Goal: Task Accomplishment & Management: Use online tool/utility

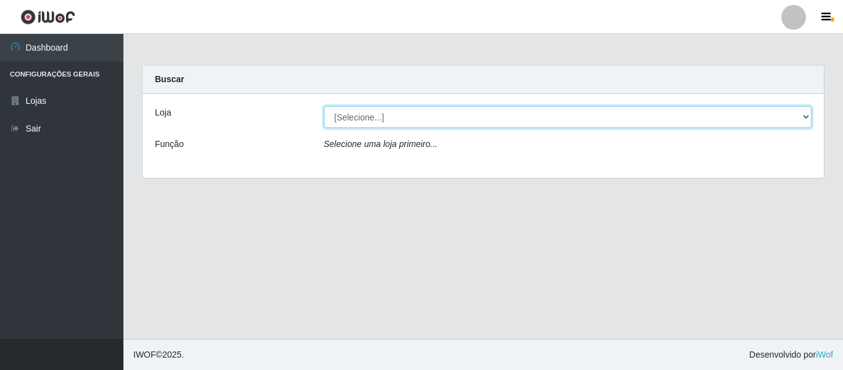
click at [411, 112] on select "[Selecione...] Hiper Queiroz - [GEOGRAPHIC_DATA]" at bounding box center [568, 117] width 488 height 22
select select "497"
click at [324, 106] on select "[Selecione...] Hiper Queiroz - [GEOGRAPHIC_DATA]" at bounding box center [568, 117] width 488 height 22
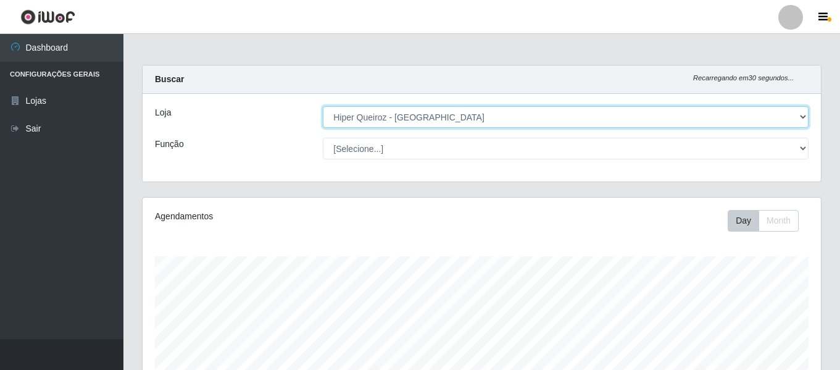
scroll to position [256, 678]
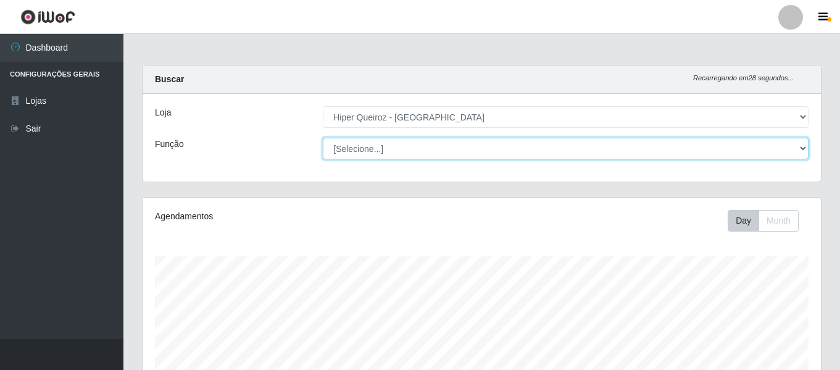
click at [376, 152] on select "[Selecione...] Embalador Embalador + Embalador ++ Repositor Repositor + Reposit…" at bounding box center [566, 149] width 486 height 22
select select "24"
click at [323, 138] on select "[Selecione...] Embalador Embalador + Embalador ++ Repositor Repositor + Reposit…" at bounding box center [566, 149] width 486 height 22
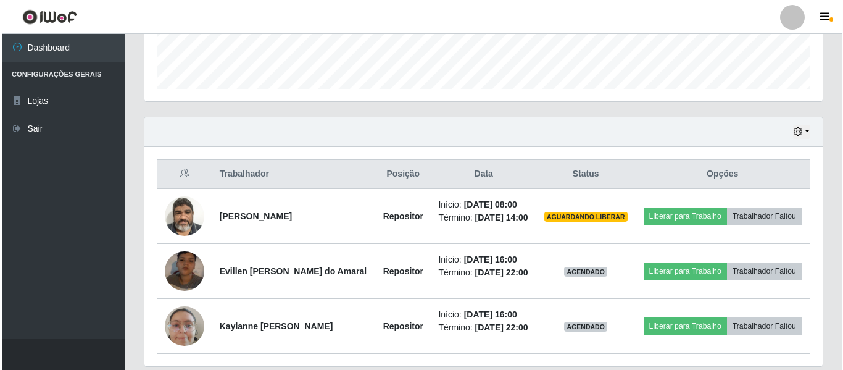
scroll to position [370, 0]
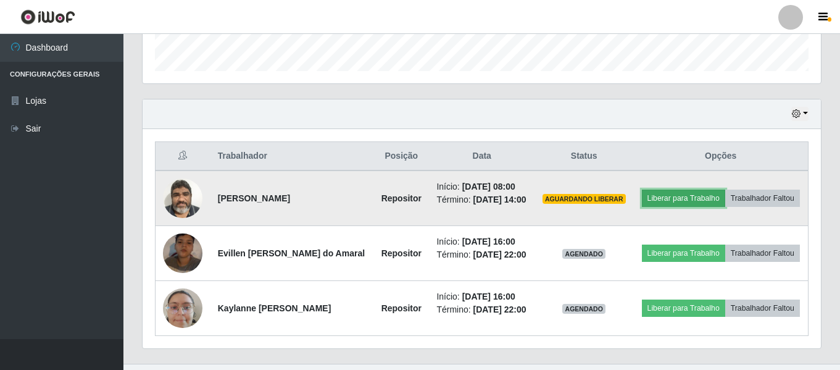
click at [723, 193] on button "Liberar para Trabalho" at bounding box center [683, 197] width 83 height 17
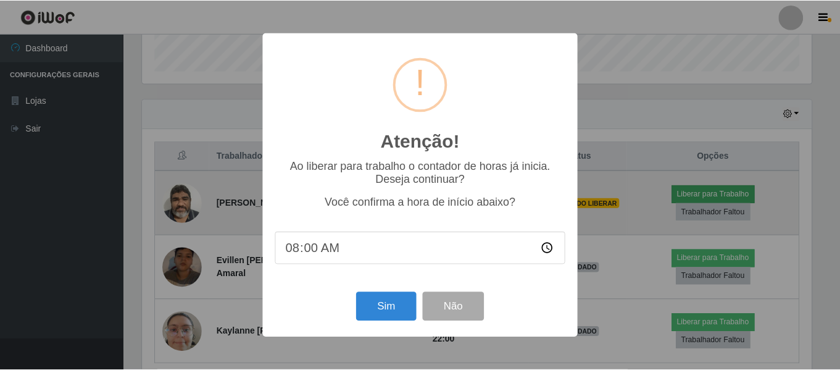
scroll to position [256, 672]
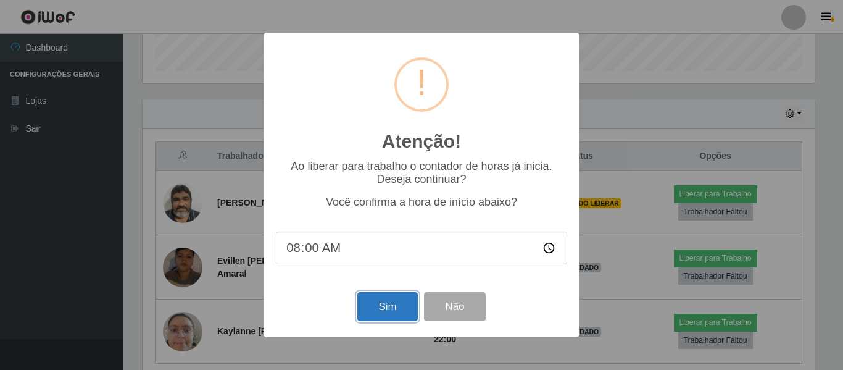
click at [397, 309] on button "Sim" at bounding box center [387, 306] width 60 height 29
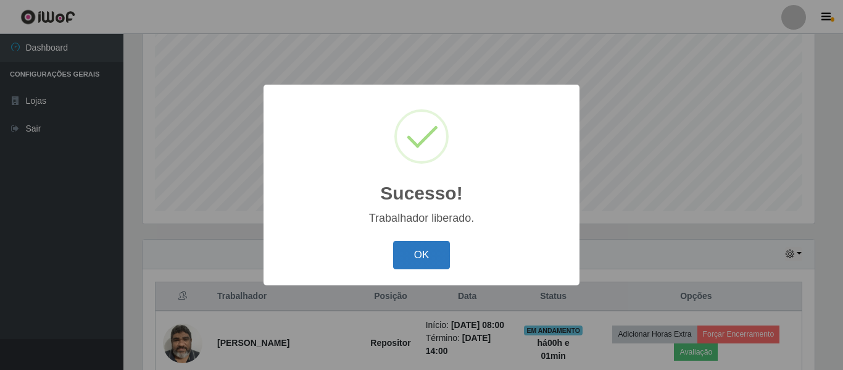
click at [409, 257] on button "OK" at bounding box center [421, 255] width 57 height 29
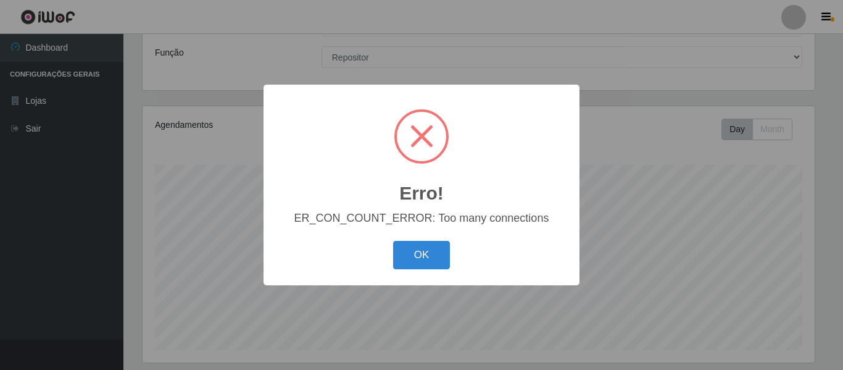
click at [435, 241] on div "OK Cancel" at bounding box center [421, 254] width 291 height 35
click at [416, 260] on button "OK" at bounding box center [421, 255] width 57 height 29
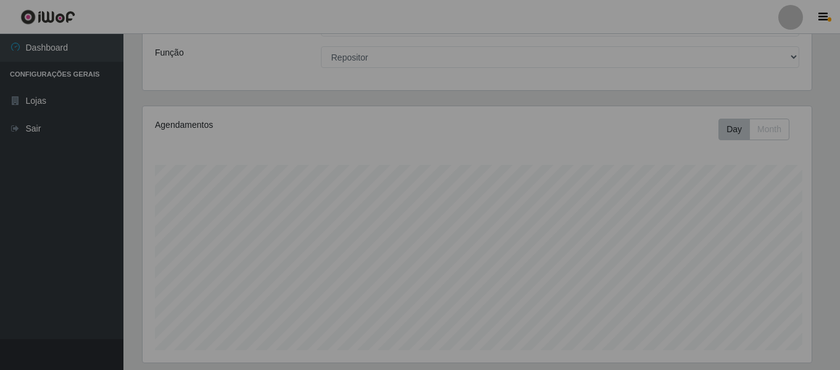
scroll to position [256, 678]
